Goal: Transaction & Acquisition: Purchase product/service

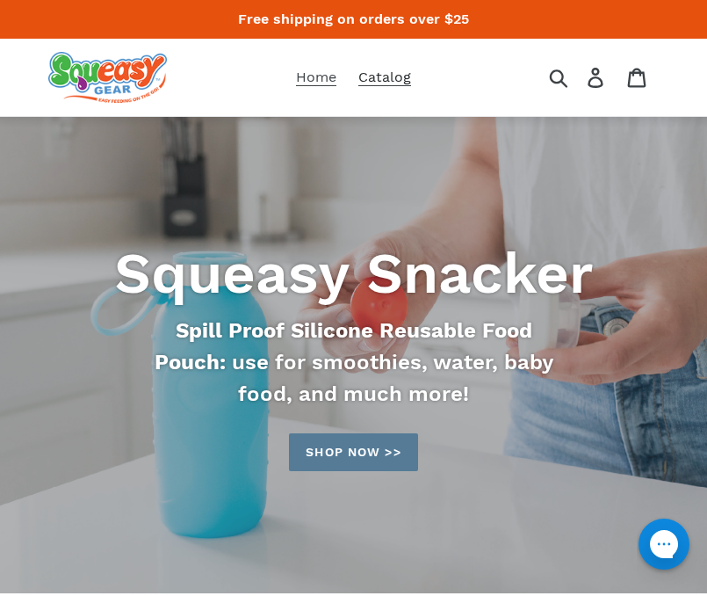
click at [382, 79] on span "Catalog" at bounding box center [385, 78] width 53 height 18
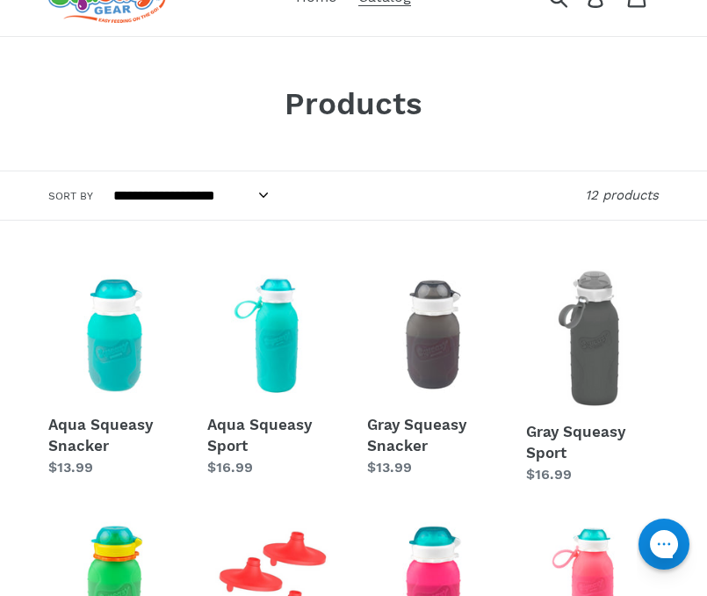
scroll to position [152, 0]
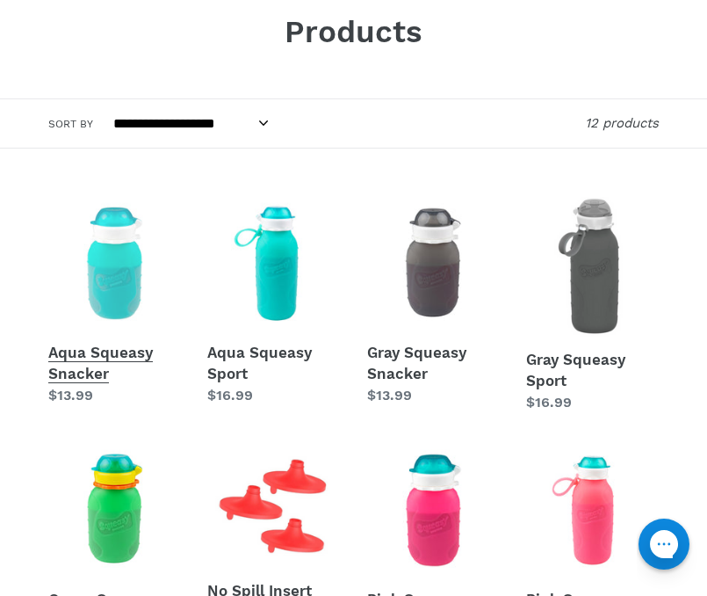
click at [93, 298] on link "Aqua Squeasy Snacker" at bounding box center [114, 301] width 133 height 209
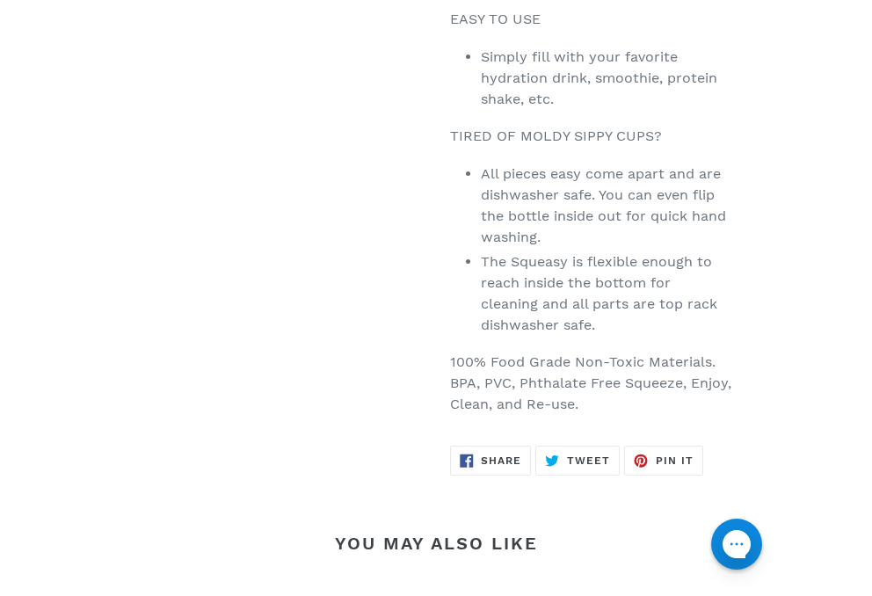
scroll to position [1340, 0]
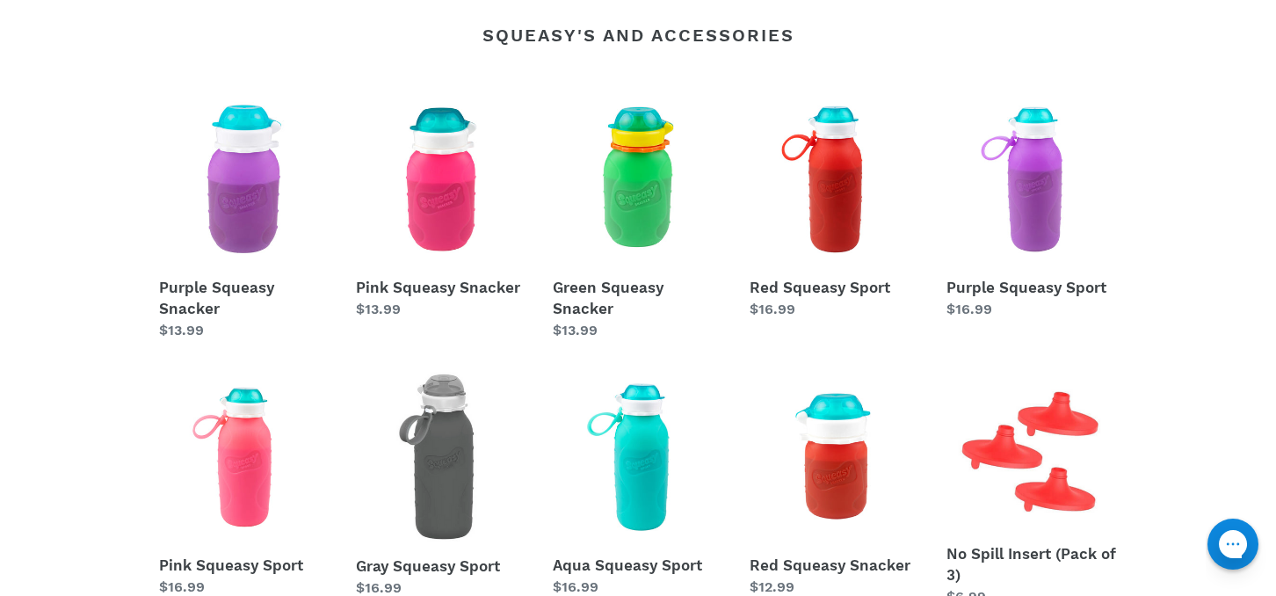
scroll to position [758, 0]
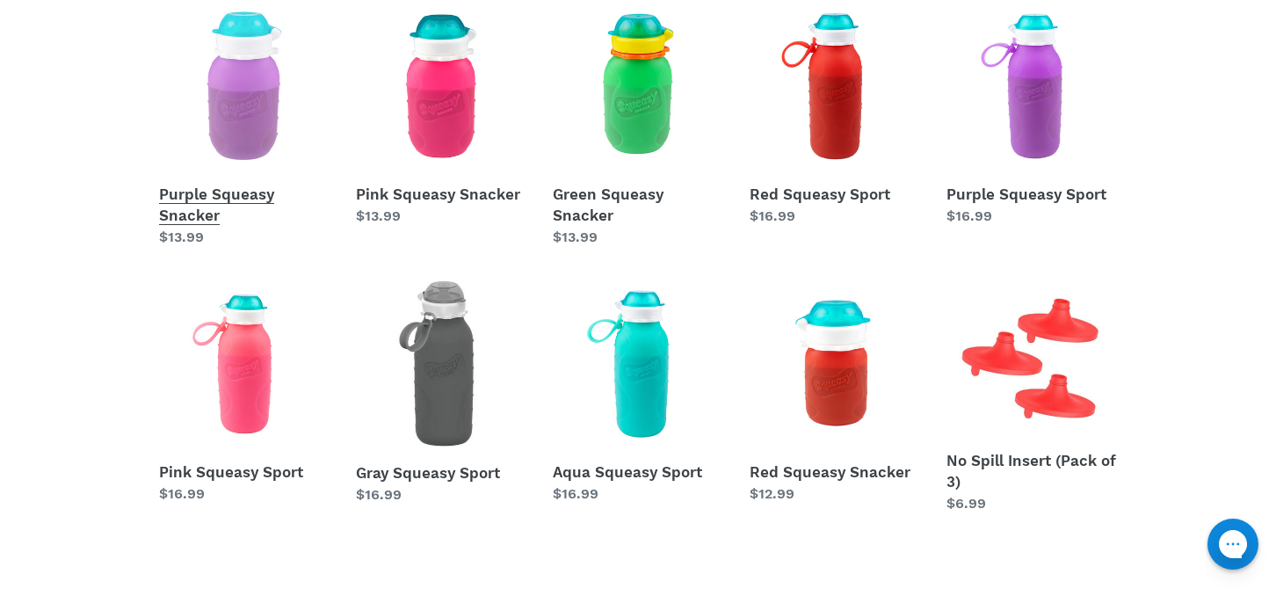
click at [227, 161] on link "Purple Squeasy Snacker" at bounding box center [244, 124] width 171 height 247
